Goal: Task Accomplishment & Management: Use online tool/utility

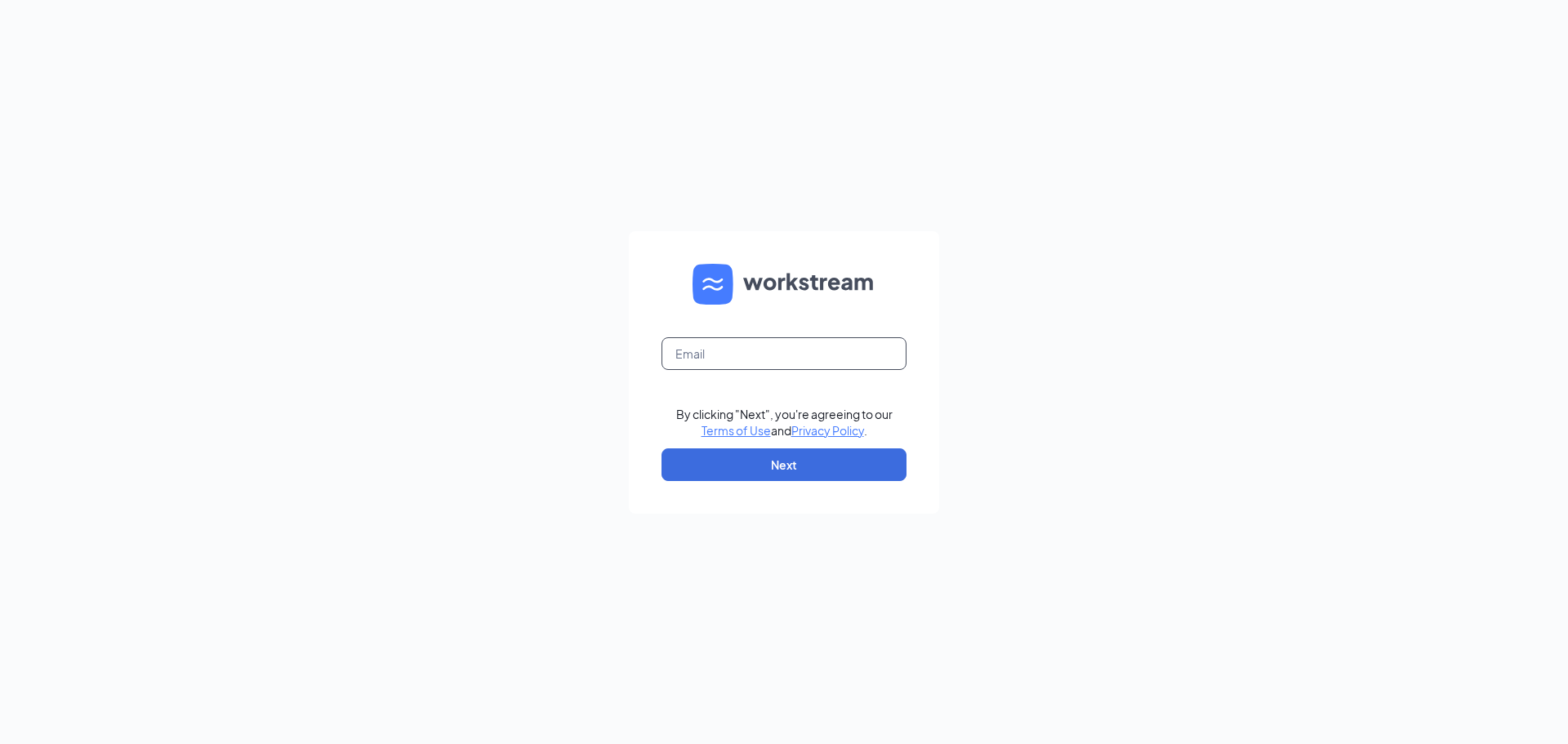
click at [745, 339] on input "text" at bounding box center [784, 353] width 245 height 33
type input "cranberry@madmex.com"
click at [755, 465] on button "Next" at bounding box center [784, 465] width 245 height 33
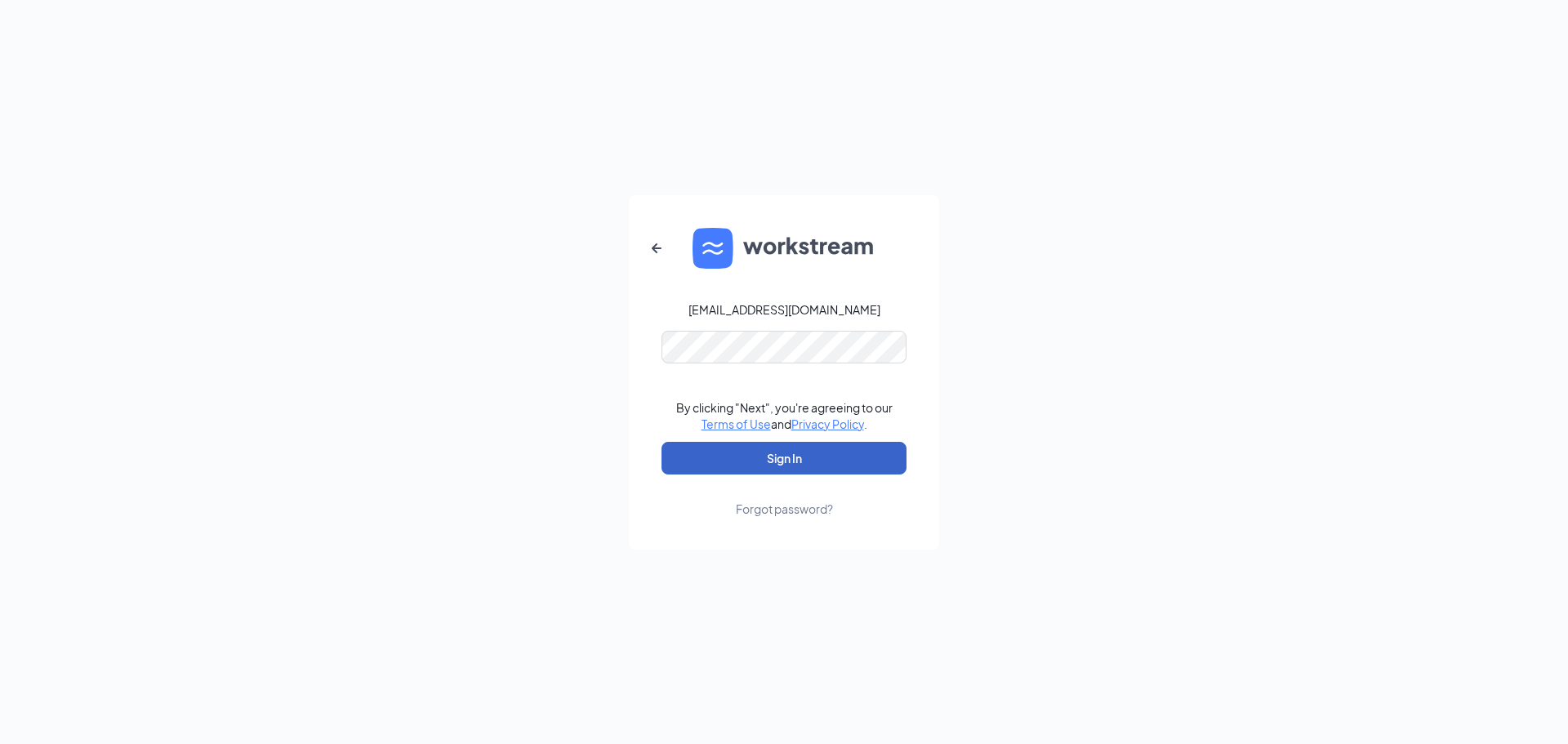
click at [761, 461] on button "Sign In" at bounding box center [784, 458] width 245 height 33
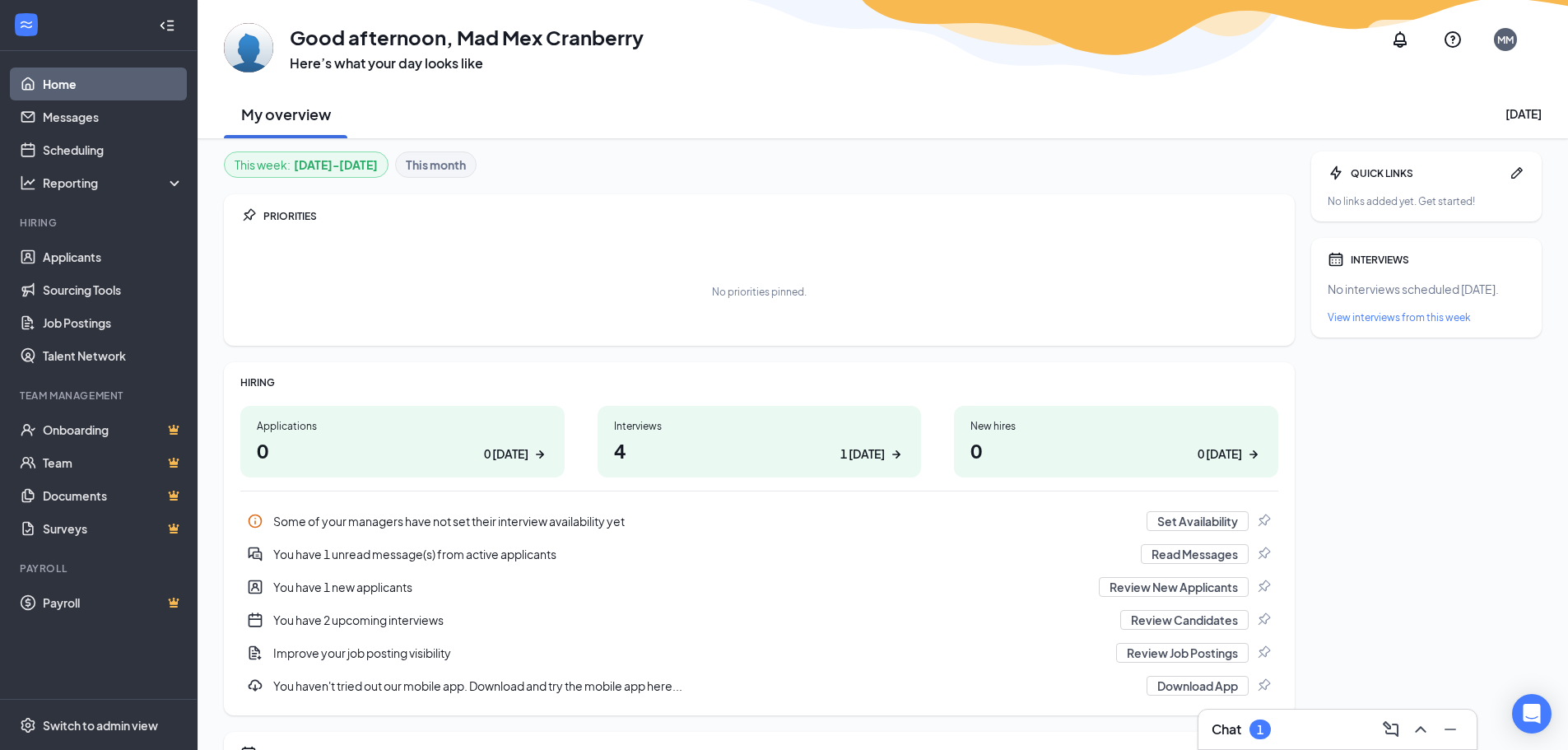
click at [653, 424] on div "Interviews" at bounding box center [760, 426] width 292 height 14
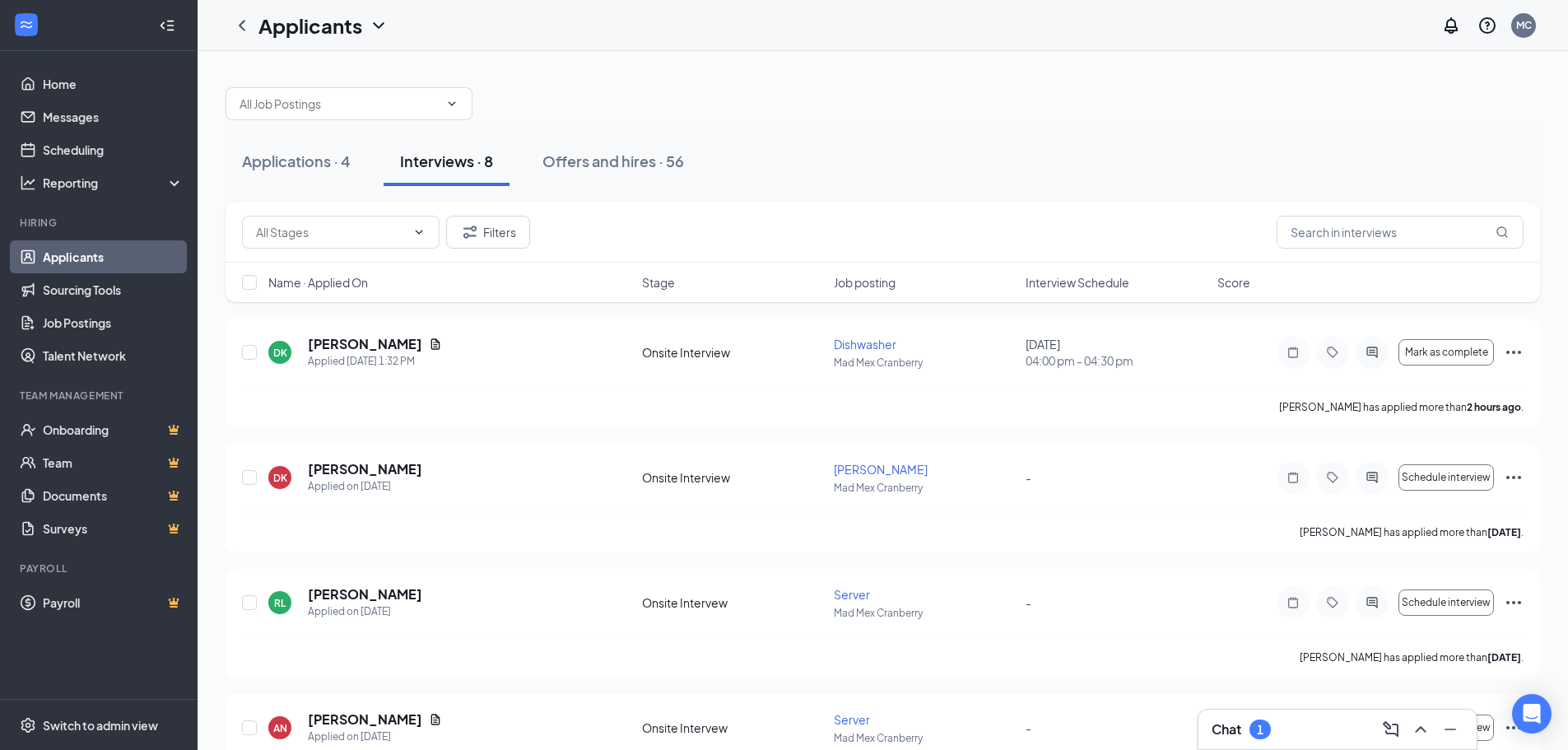
click at [1262, 727] on div "1" at bounding box center [1260, 730] width 7 height 14
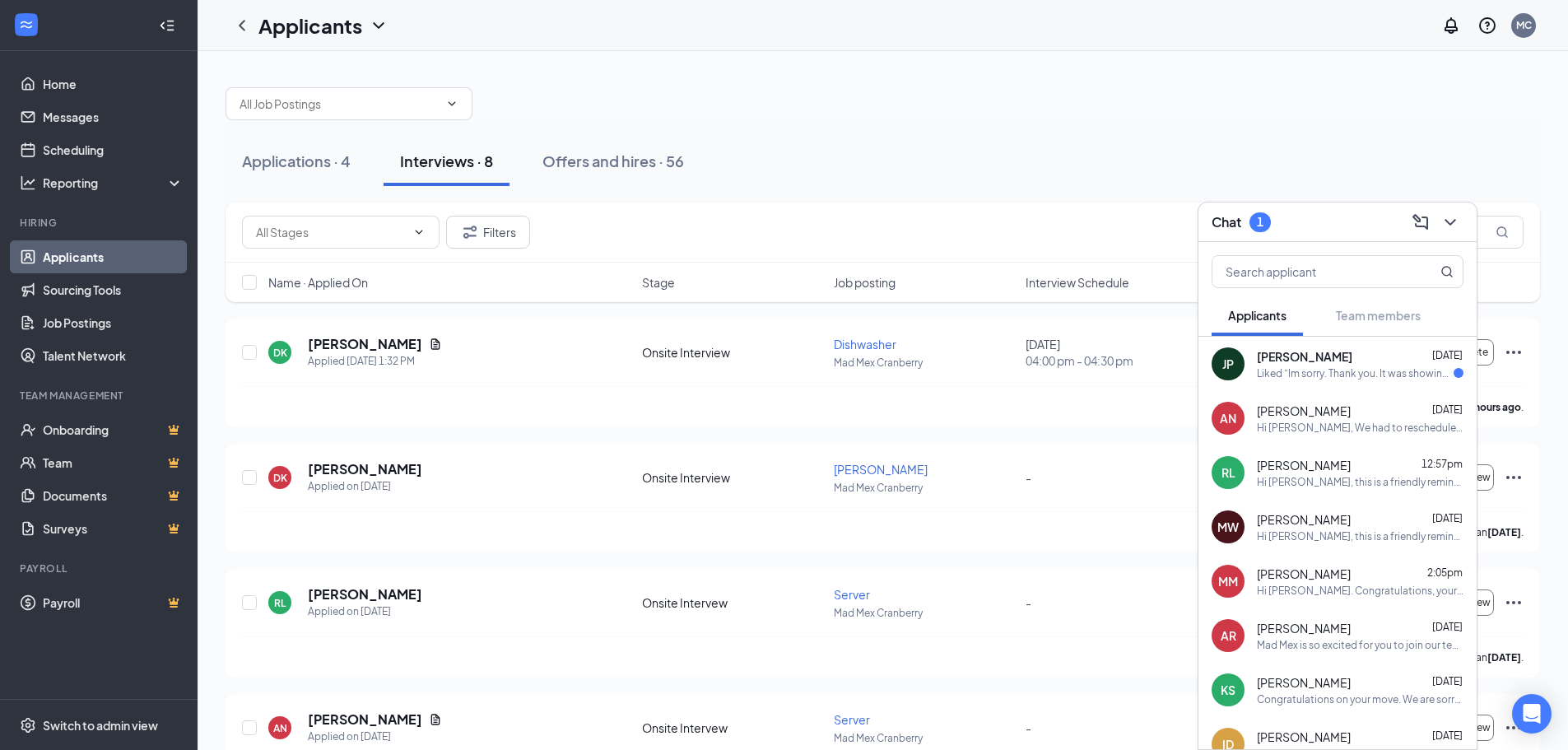
drag, startPoint x: 1275, startPoint y: 360, endPoint x: 1249, endPoint y: 411, distance: 57.2
click at [1275, 363] on span "[PERSON_NAME]" at bounding box center [1304, 356] width 96 height 16
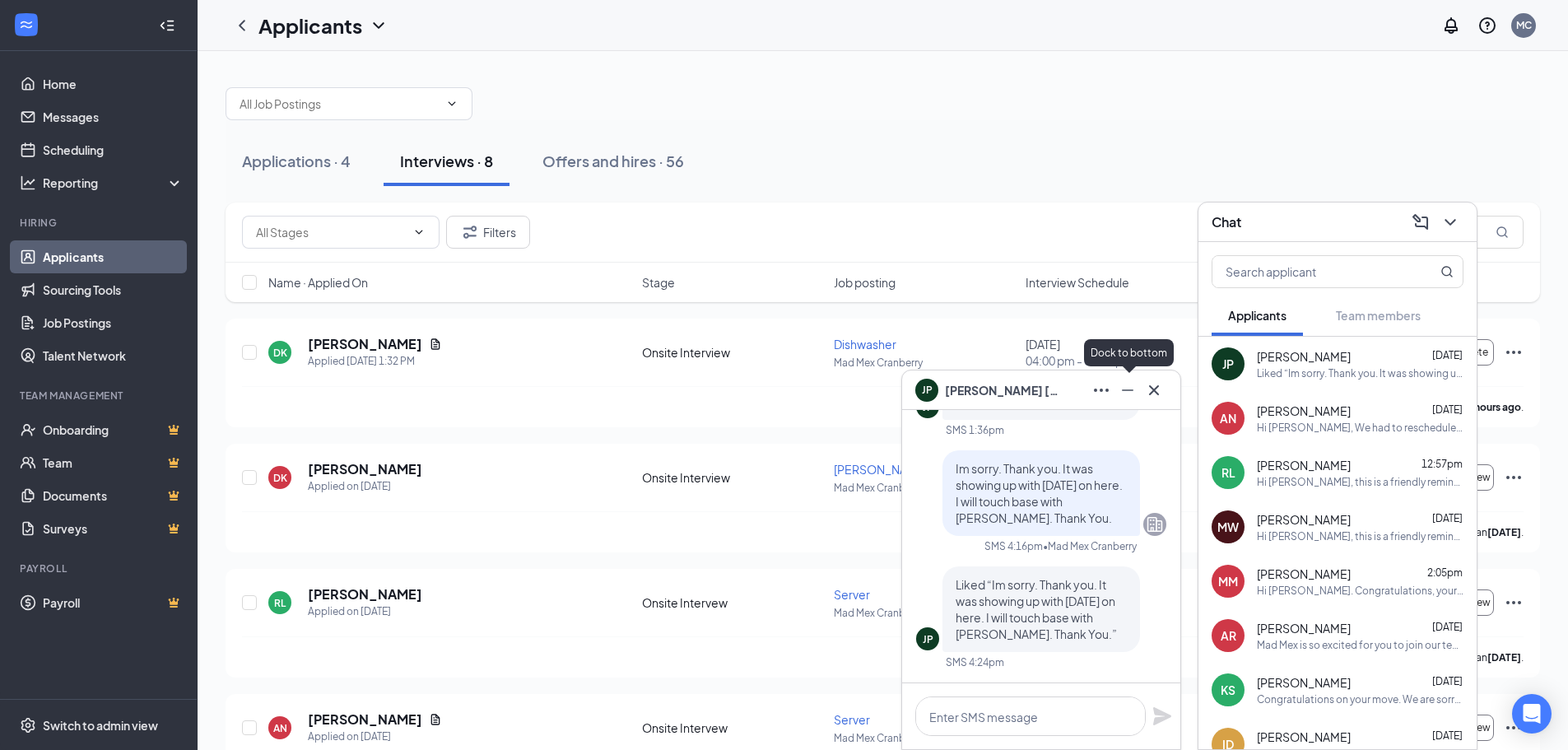
click at [1134, 386] on icon "Minimize" at bounding box center [1128, 390] width 19 height 19
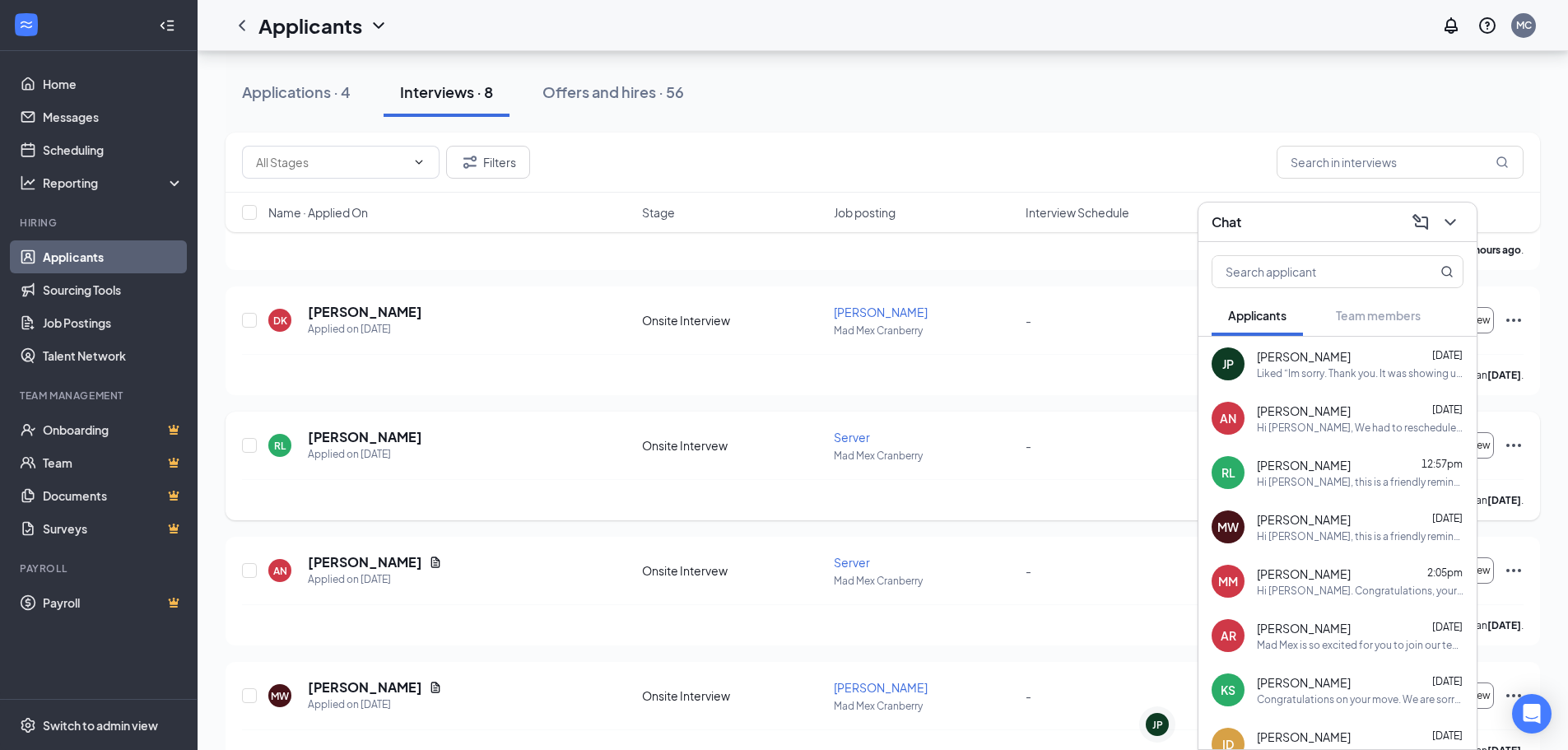
scroll to position [165, 0]
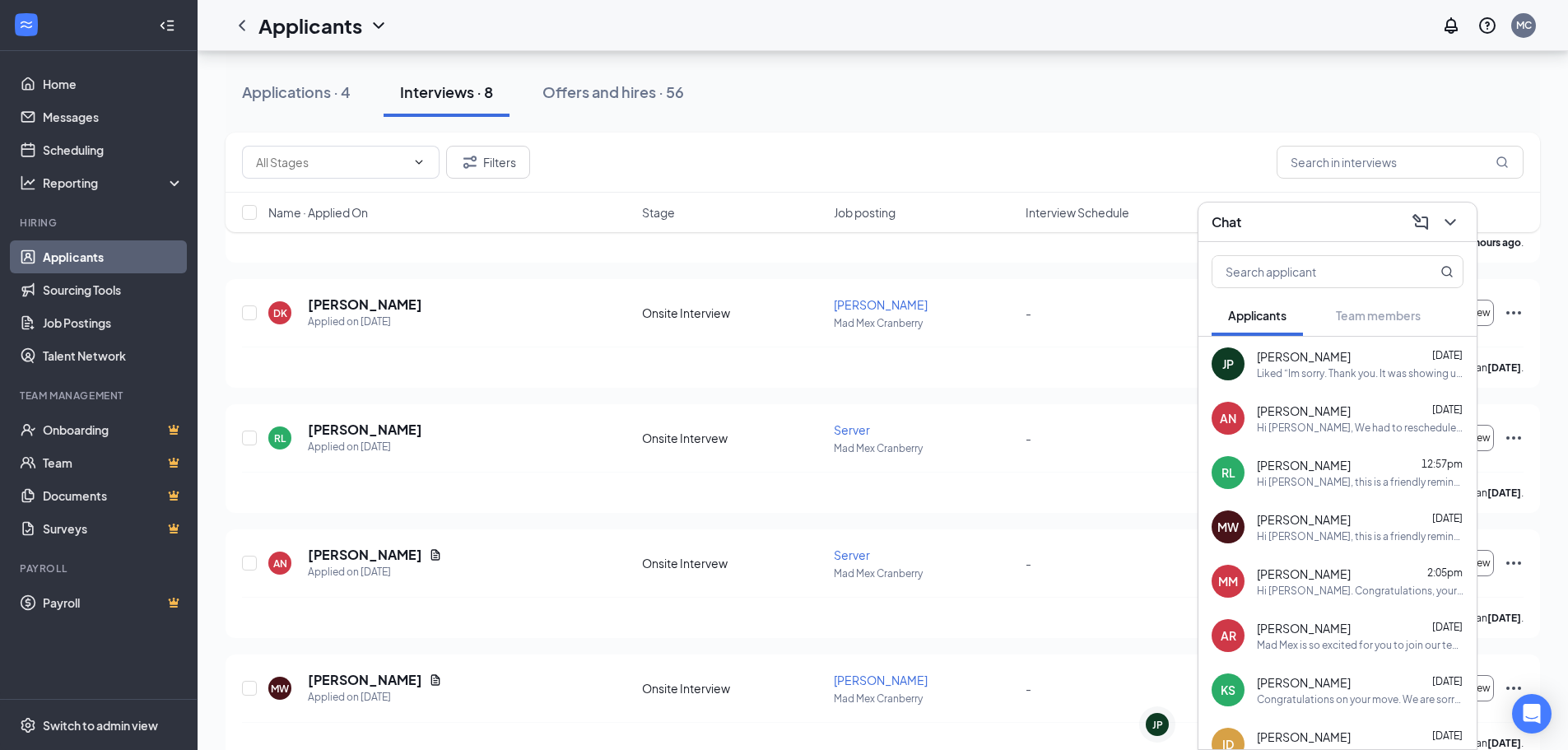
click at [1322, 217] on div "Chat" at bounding box center [1338, 222] width 252 height 25
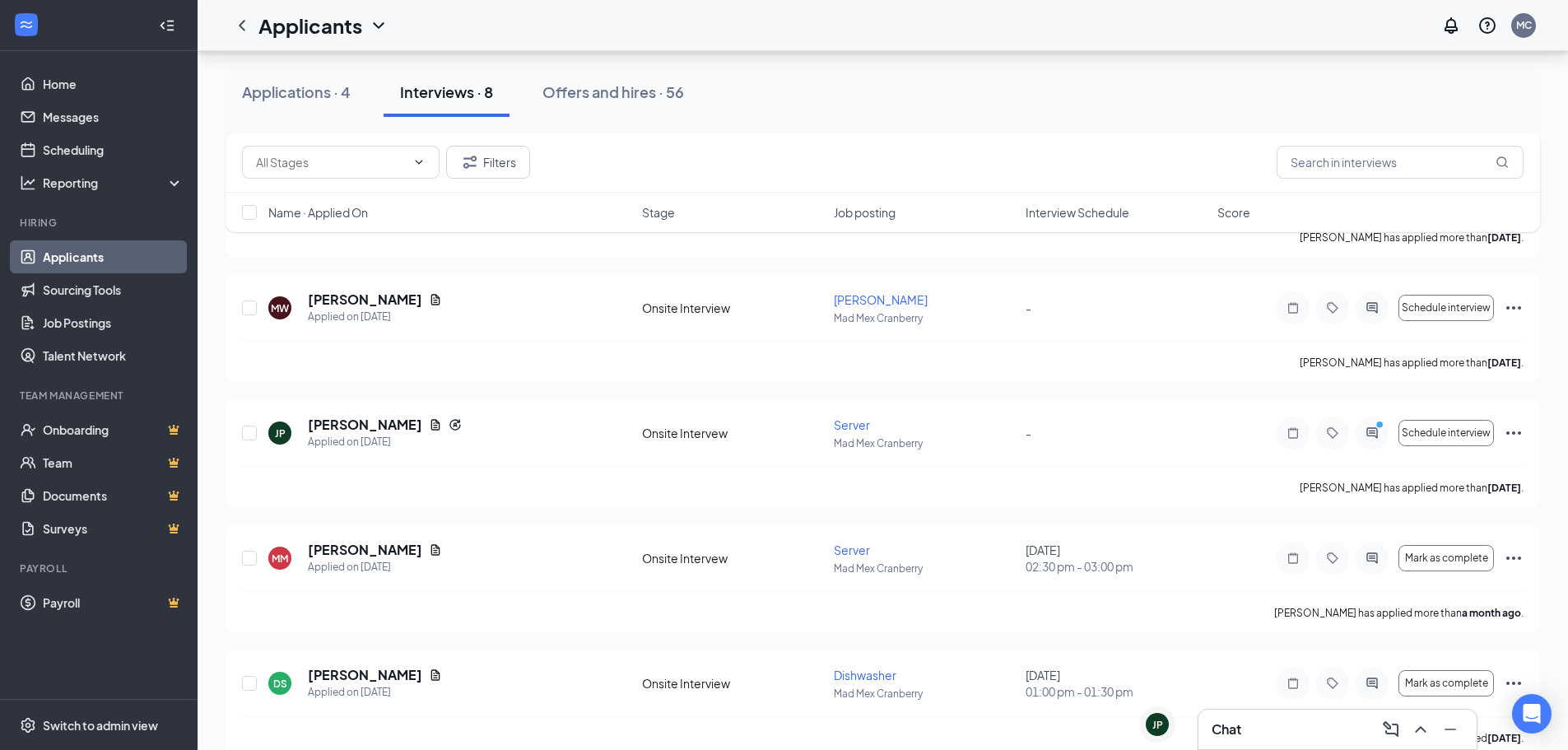
scroll to position [573, 0]
